Goal: Task Accomplishment & Management: Complete application form

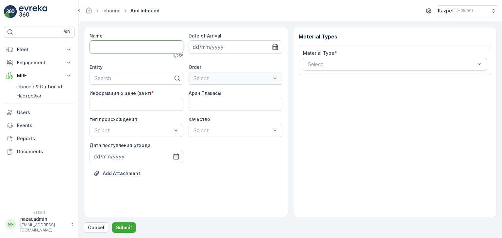
click at [127, 47] on input "Name" at bounding box center [136, 46] width 94 height 13
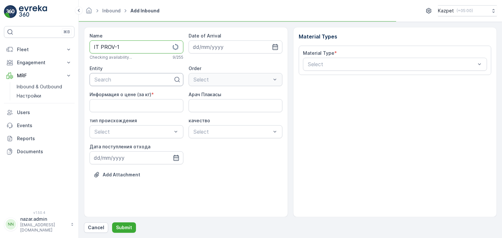
type input "IT PROV-1"
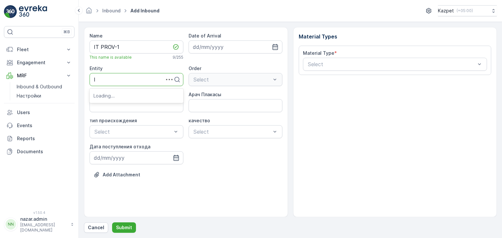
type input "It"
click at [117, 106] on span "IT prof service" at bounding box center [111, 107] width 36 height 6
click at [128, 106] on кг\) "Информация о цене (за кг)" at bounding box center [136, 105] width 94 height 13
click at [142, 107] on кг\) "195" at bounding box center [136, 105] width 94 height 13
drag, startPoint x: 141, startPoint y: 107, endPoint x: 61, endPoint y: 107, distance: 79.7
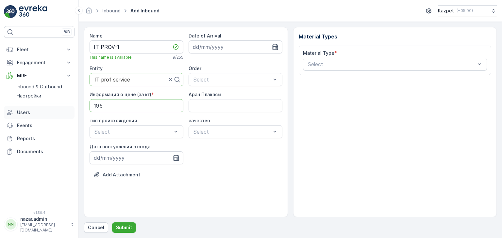
click at [61, 107] on div "⌘B Fleet Live Tracking Track History Fleet Engagement Entities Contacts Service…" at bounding box center [251, 119] width 502 height 238
type кг\) "200"
click at [200, 106] on Плакасы "Арач Плакасы" at bounding box center [235, 105] width 94 height 13
type Плакасы "488BDV13"
click at [128, 159] on span "Коммерческий" at bounding box center [111, 159] width 37 height 6
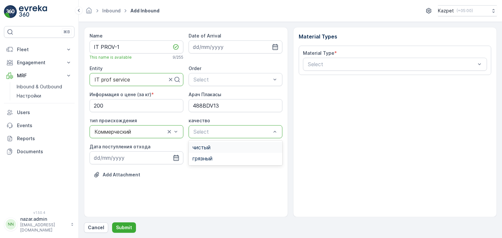
click at [208, 148] on span "чистый" at bounding box center [201, 148] width 18 height 6
click at [176, 160] on icon "button" at bounding box center [176, 158] width 6 height 6
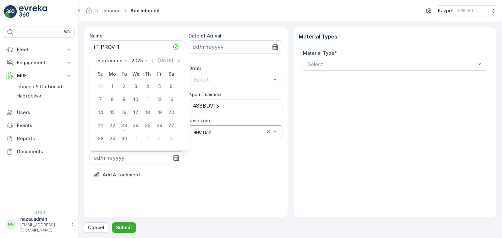
click at [172, 112] on div "20" at bounding box center [171, 112] width 10 height 10
type input "[DATE]"
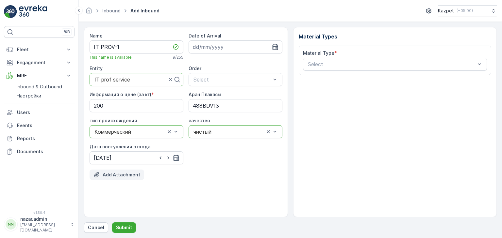
click at [108, 178] on button "Add Attachment" at bounding box center [116, 175] width 55 height 10
click at [130, 174] on p "Add Attachment" at bounding box center [122, 175] width 38 height 7
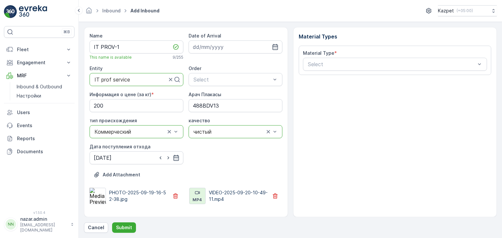
click at [200, 195] on icon at bounding box center [197, 193] width 6 height 6
click at [116, 170] on button "Add Attachment" at bounding box center [116, 175] width 55 height 10
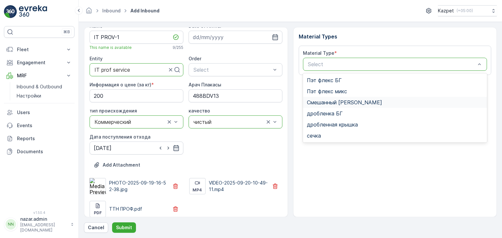
click at [336, 100] on span "Смешанный [PERSON_NAME]" at bounding box center [344, 103] width 75 height 6
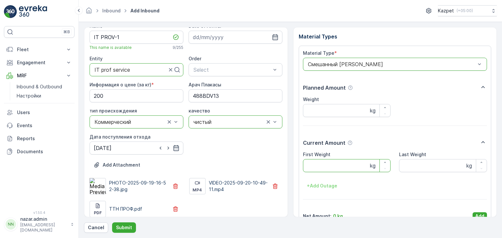
click at [326, 166] on Weight "First Weight" at bounding box center [347, 165] width 88 height 13
type Weight "31550"
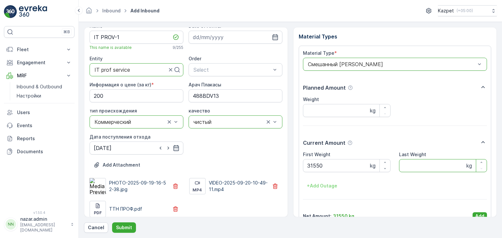
click at [405, 165] on Weight "Last Weight" at bounding box center [443, 165] width 88 height 13
type Weight "17160"
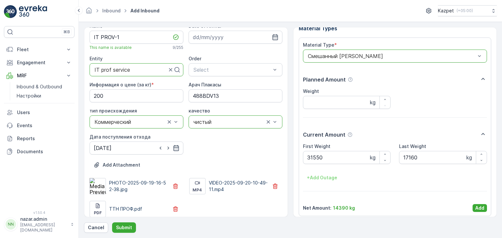
scroll to position [13, 0]
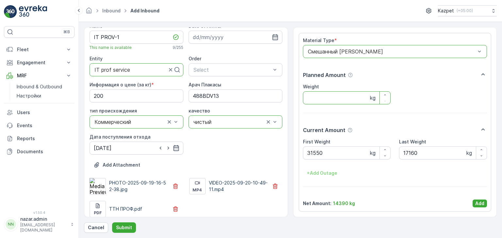
click at [321, 100] on input "Weight" at bounding box center [347, 97] width 88 height 13
type input "14390"
click at [475, 200] on p "Add" at bounding box center [479, 203] width 9 height 7
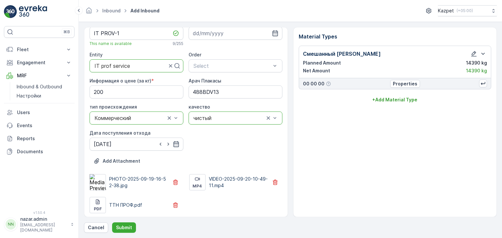
scroll to position [15, 0]
click at [124, 225] on p "Submit" at bounding box center [124, 228] width 16 height 7
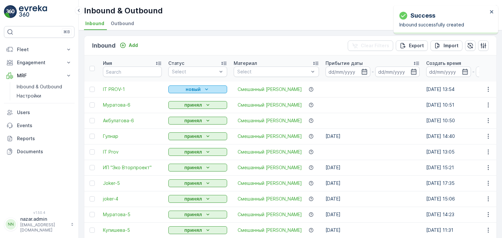
click at [187, 89] on p "новый" at bounding box center [192, 89] width 15 height 7
click at [184, 110] on span "принял" at bounding box center [180, 108] width 16 height 7
